Goal: Feedback & Contribution: Leave review/rating

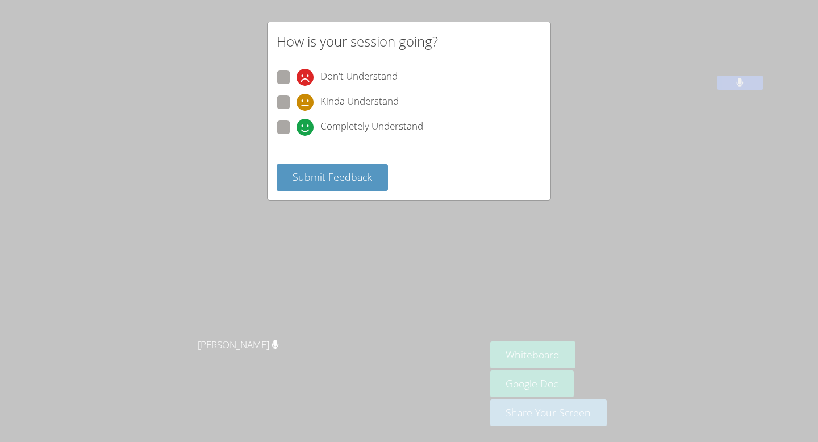
click at [296, 136] on span at bounding box center [296, 136] width 0 height 0
click at [296, 125] on input "Completely Understand" at bounding box center [301, 125] width 10 height 10
radio input "true"
click at [309, 176] on span "Submit Feedback" at bounding box center [331, 177] width 79 height 14
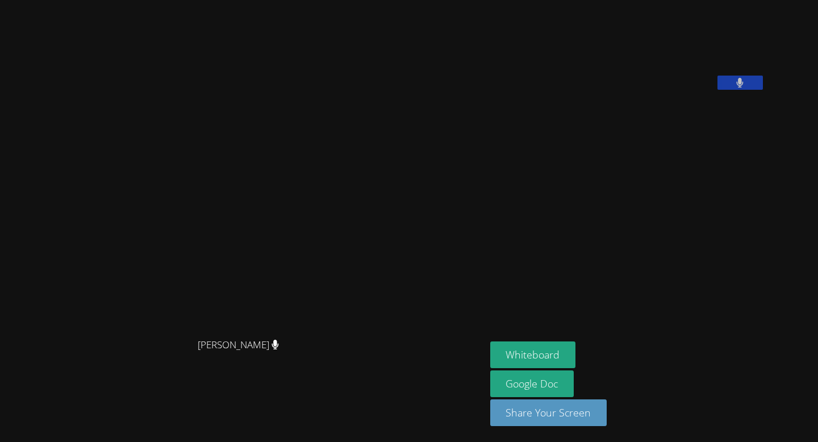
click at [215, 242] on video at bounding box center [242, 198] width 170 height 268
